Goal: Task Accomplishment & Management: Use online tool/utility

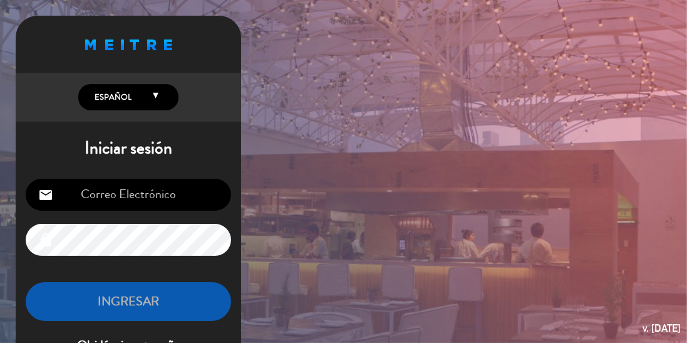
click at [117, 204] on input "email" at bounding box center [129, 195] width 206 height 32
click at [100, 202] on input "email" at bounding box center [129, 195] width 206 height 32
click at [122, 194] on input "email" at bounding box center [129, 195] width 206 height 32
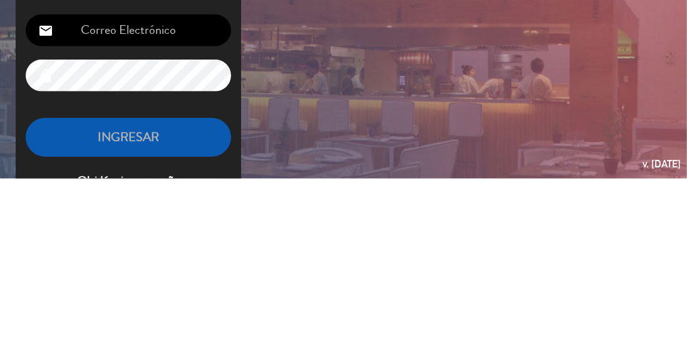
type input "[EMAIL_ADDRESS][DOMAIN_NAME]"
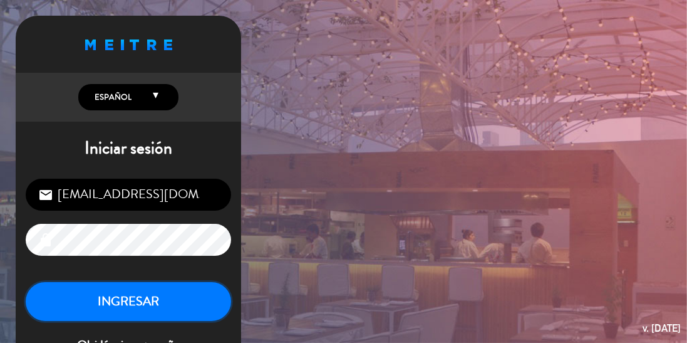
click at [74, 305] on button "INGRESAR" at bounding box center [129, 301] width 206 height 39
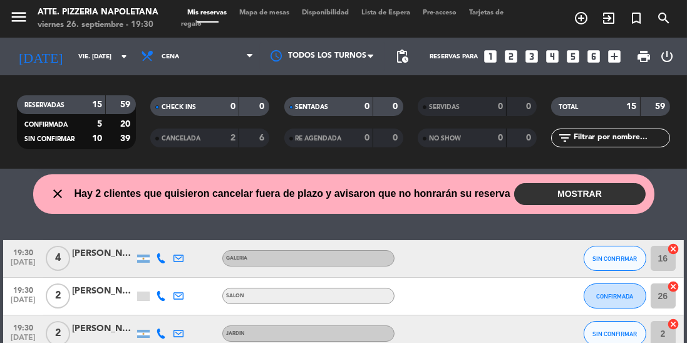
scroll to position [49, 0]
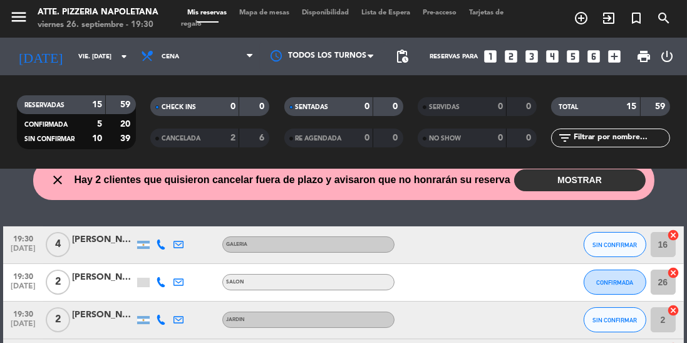
click at [267, 16] on span "Mapa de mesas" at bounding box center [264, 12] width 63 height 7
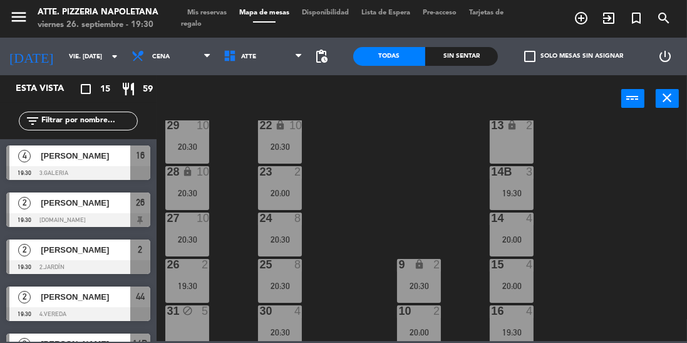
scroll to position [159, 0]
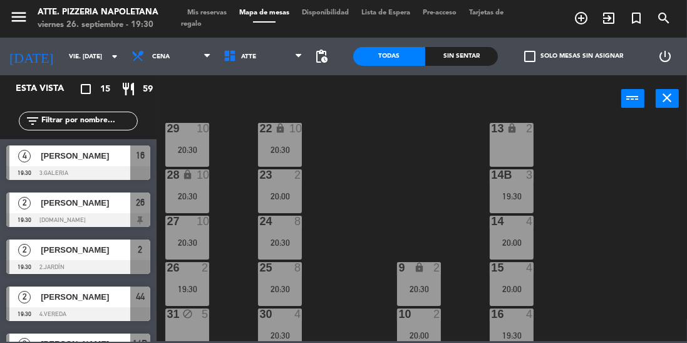
click at [271, 322] on div "30 4 20:30" at bounding box center [280, 330] width 44 height 44
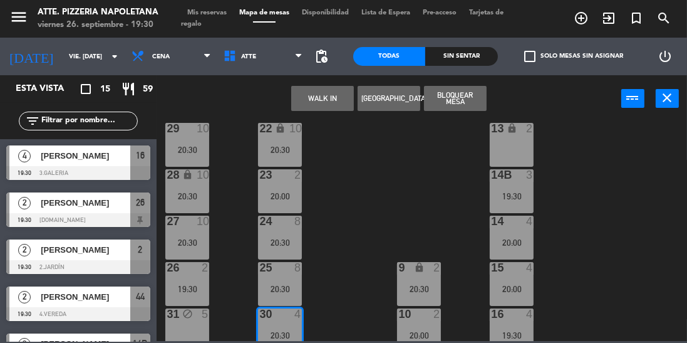
click at [192, 320] on div "31 block 5" at bounding box center [187, 314] width 44 height 13
click at [307, 108] on button "Mover" at bounding box center [322, 98] width 63 height 25
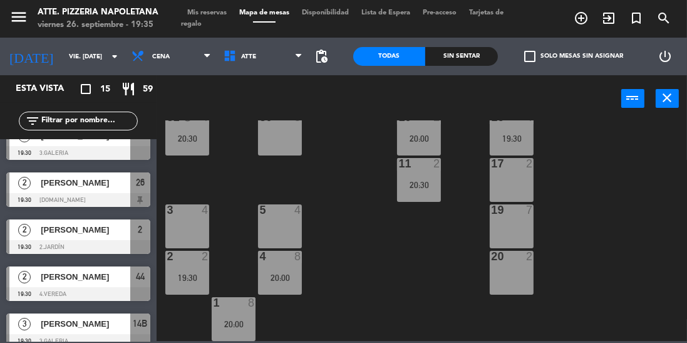
scroll to position [0, 0]
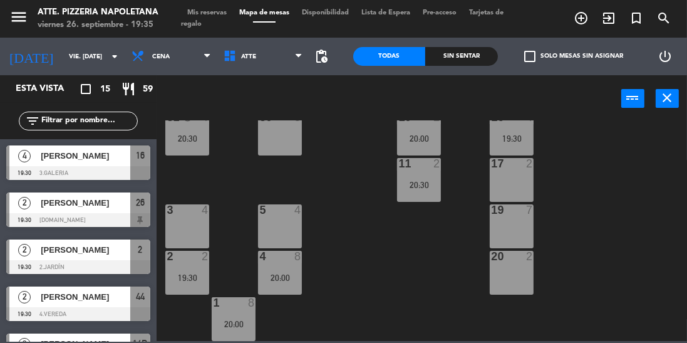
click at [98, 208] on span "[PERSON_NAME]" at bounding box center [86, 202] width 90 height 13
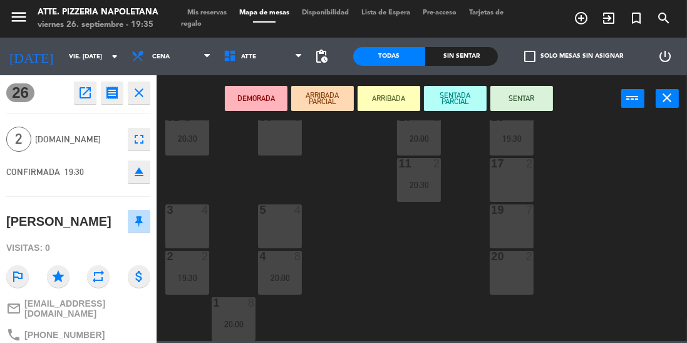
click at [531, 98] on button "SENTAR" at bounding box center [522, 98] width 63 height 25
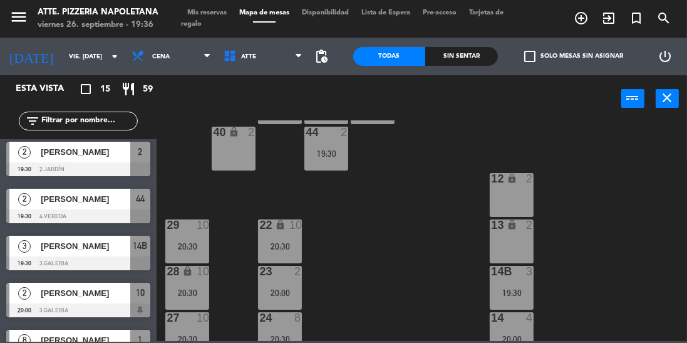
scroll to position [98, 0]
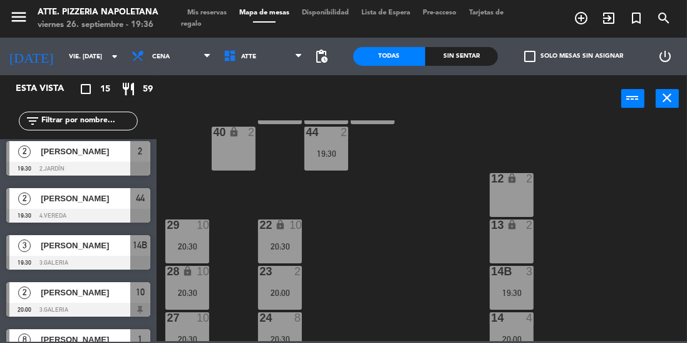
click at [44, 261] on div at bounding box center [78, 263] width 144 height 14
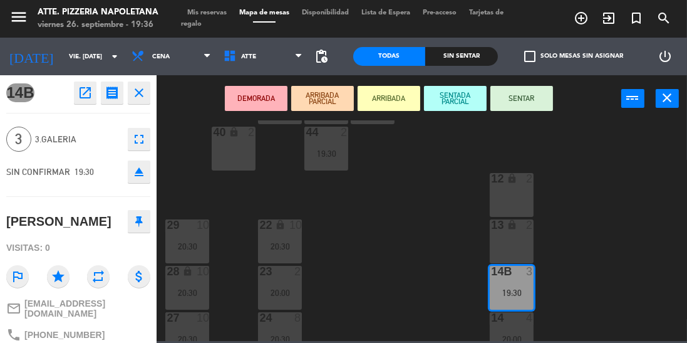
click at [534, 101] on button "SENTAR" at bounding box center [522, 98] width 63 height 25
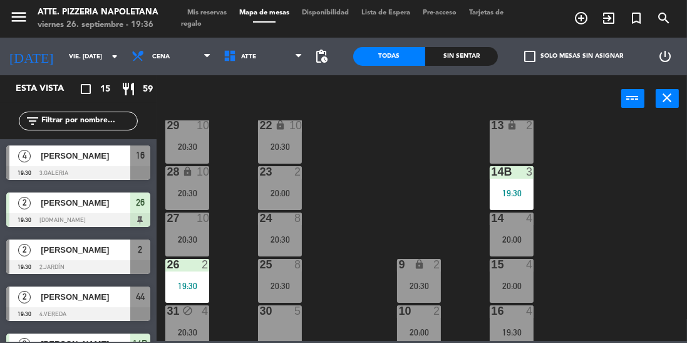
scroll to position [156, 0]
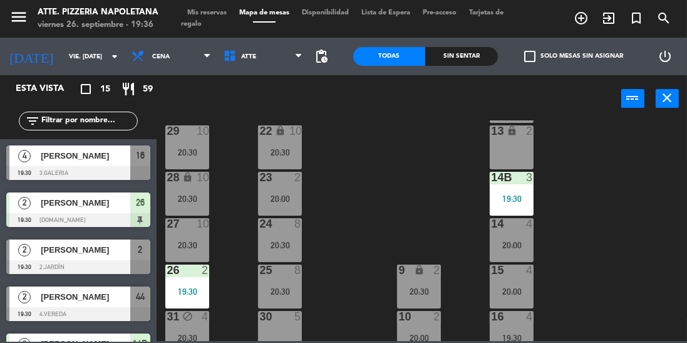
click at [0, 320] on div "2 [PERSON_NAME] 19:30 4.VEREDA 44" at bounding box center [78, 303] width 157 height 47
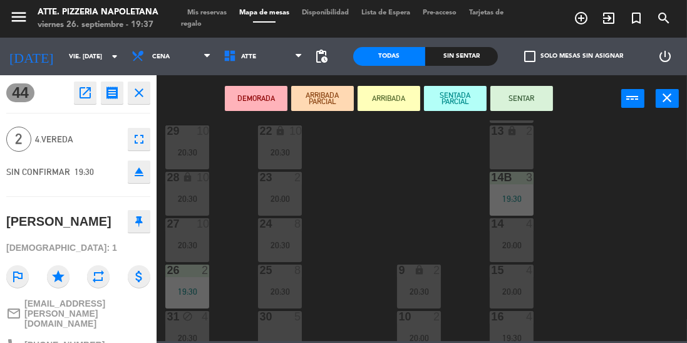
click at [346, 261] on div "43 4 42 lock 4 41B lock 4 44 2 19:30 40 lock 2 12 lock 2 13 lock 2 29 10 20:30 …" at bounding box center [426, 230] width 524 height 221
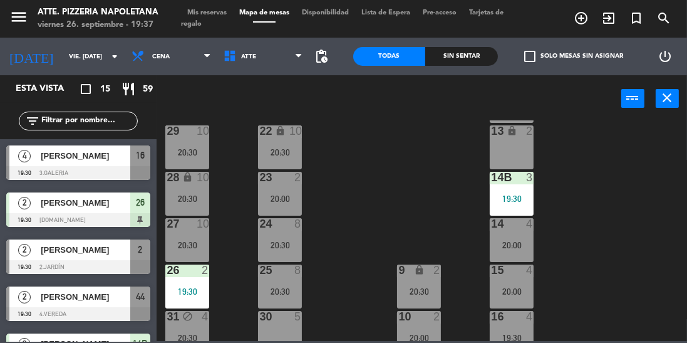
click at [40, 299] on div "[PERSON_NAME]" at bounding box center [84, 296] width 91 height 21
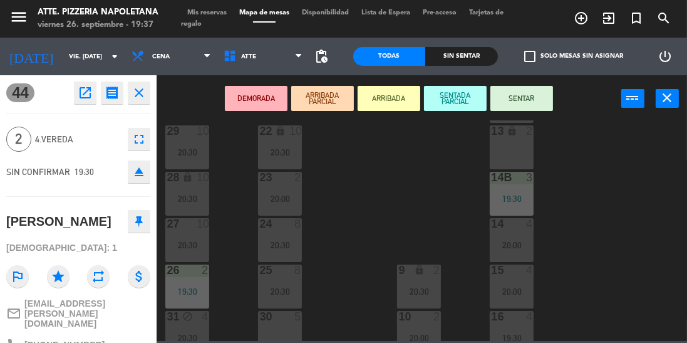
click at [538, 87] on button "SENTAR" at bounding box center [522, 98] width 63 height 25
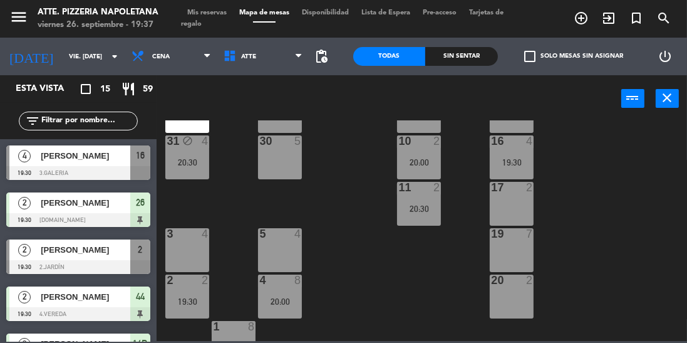
scroll to position [320, 0]
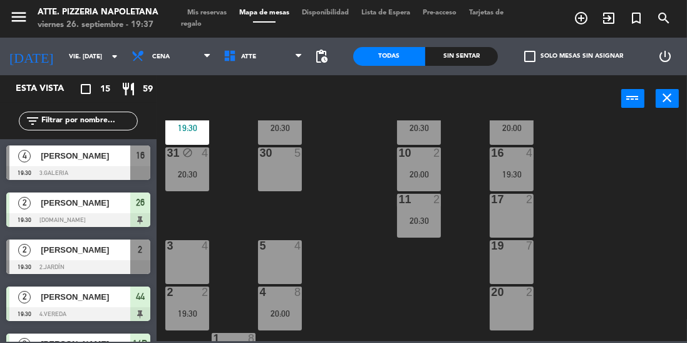
click at [72, 309] on div at bounding box center [78, 314] width 144 height 14
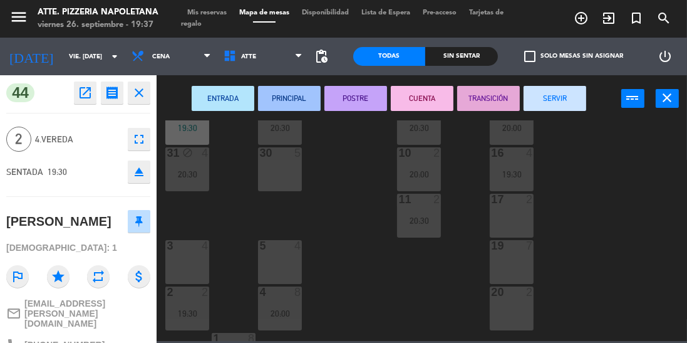
click at [514, 311] on div "20 2" at bounding box center [512, 308] width 44 height 44
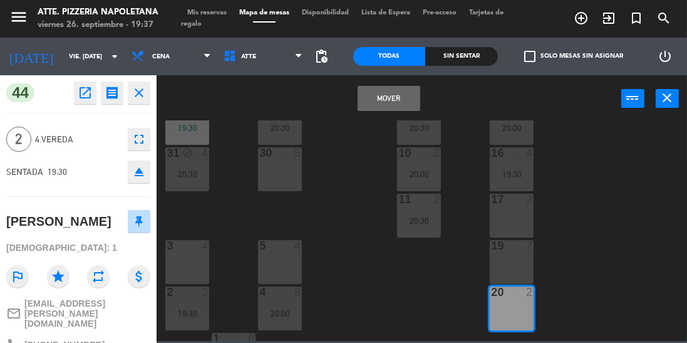
click at [393, 104] on button "Mover" at bounding box center [389, 98] width 63 height 25
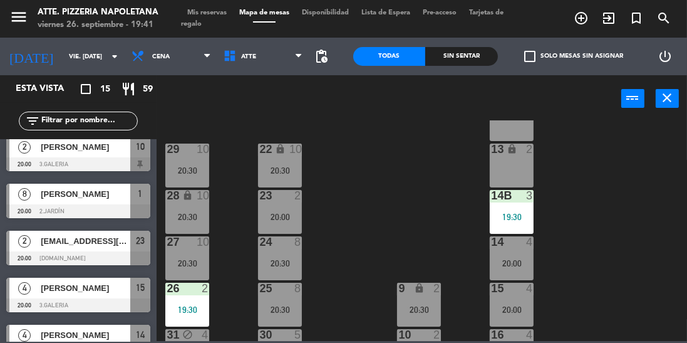
scroll to position [268, 0]
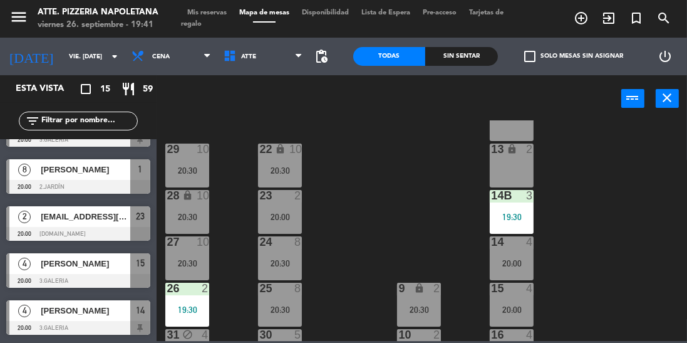
click at [76, 279] on div at bounding box center [78, 281] width 144 height 14
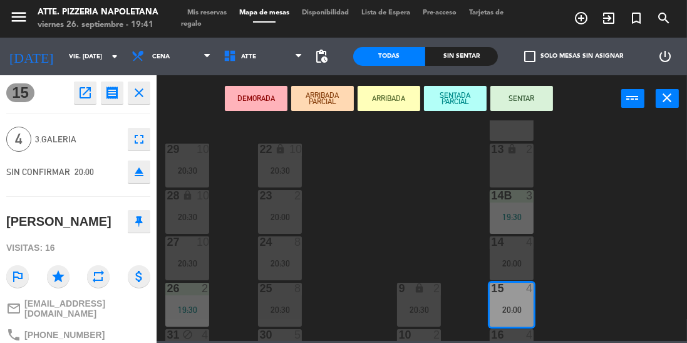
click at [533, 102] on button "SENTAR" at bounding box center [522, 98] width 63 height 25
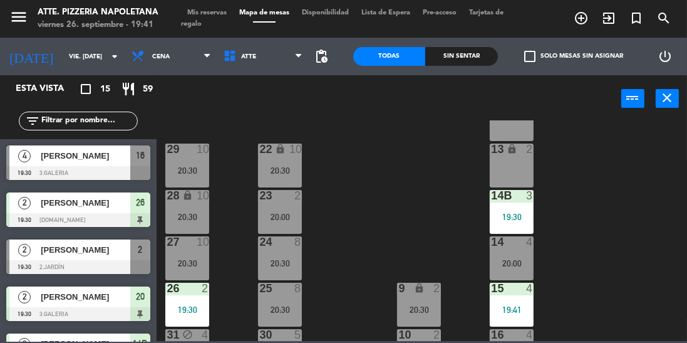
scroll to position [0, 0]
